Goal: Find specific page/section: Find specific page/section

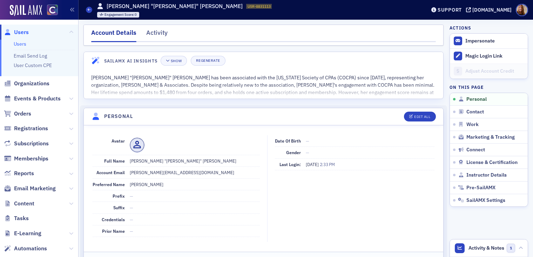
scroll to position [21, 0]
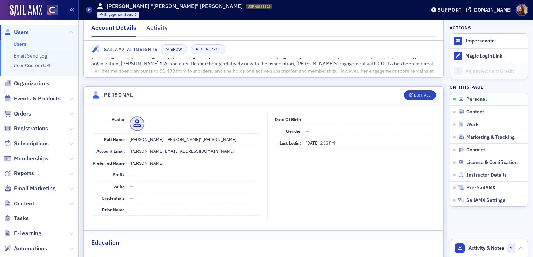
click at [22, 44] on link "Users" at bounding box center [20, 44] width 13 height 6
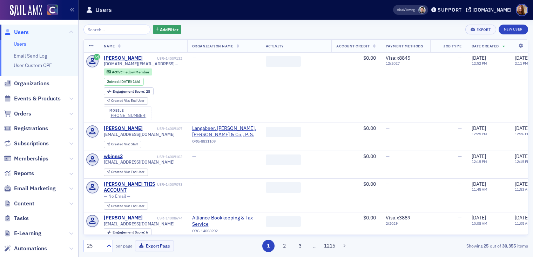
click at [107, 29] on input "search" at bounding box center [116, 30] width 67 height 10
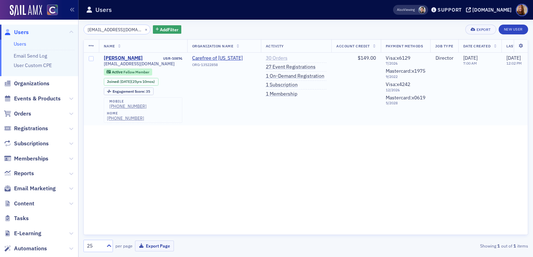
type input "[EMAIL_ADDRESS][DOMAIN_NAME]"
click at [284, 57] on link "30 Orders" at bounding box center [277, 58] width 22 height 6
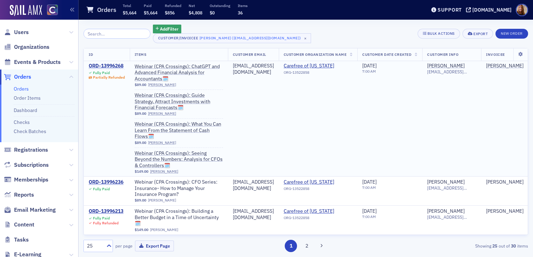
scroll to position [45, 0]
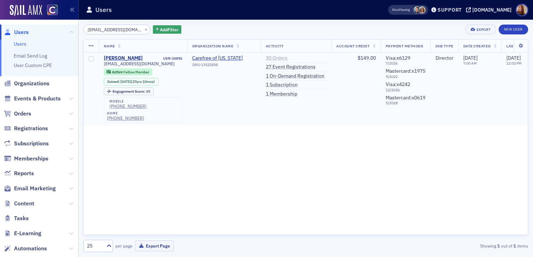
click at [275, 59] on link "30 Orders" at bounding box center [277, 58] width 22 height 6
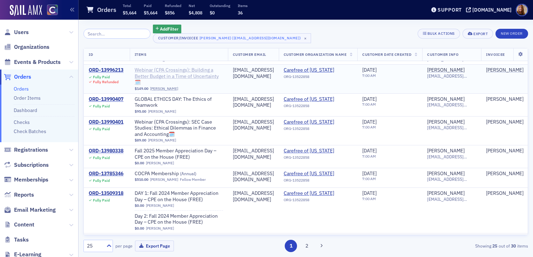
scroll to position [158, 0]
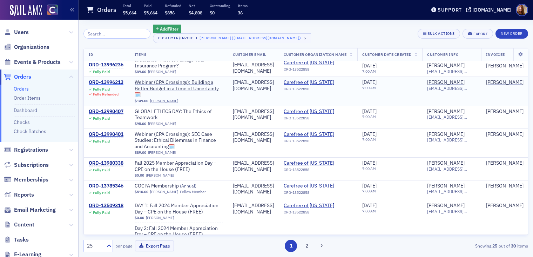
click at [112, 83] on div "ORD-13996213" at bounding box center [106, 82] width 35 height 6
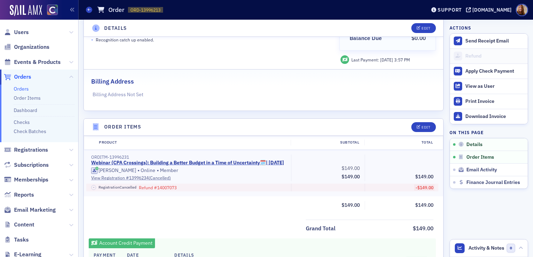
scroll to position [130, 0]
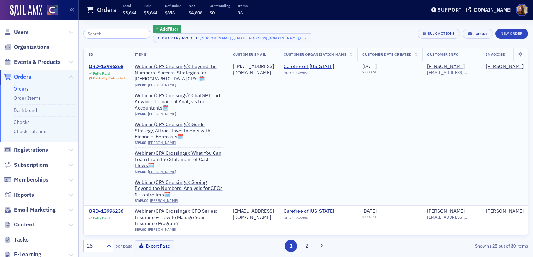
click at [118, 66] on div "ORD-13996268" at bounding box center [107, 66] width 36 height 6
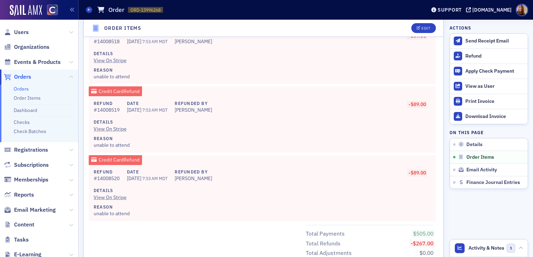
scroll to position [620, 0]
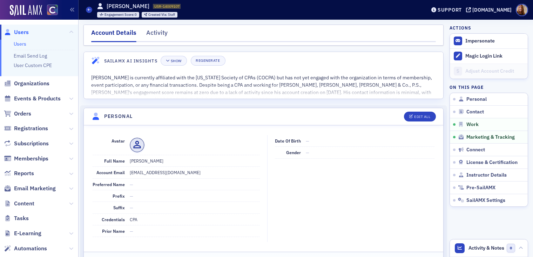
scroll to position [554, 0]
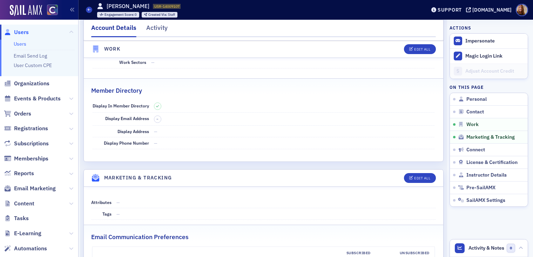
click at [18, 44] on link "Users" at bounding box center [20, 44] width 13 height 6
